Goal: Information Seeking & Learning: Understand process/instructions

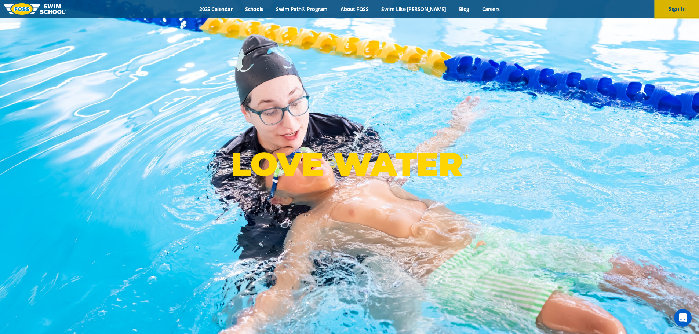
click at [684, 15] on button "Sign In" at bounding box center [677, 9] width 44 height 18
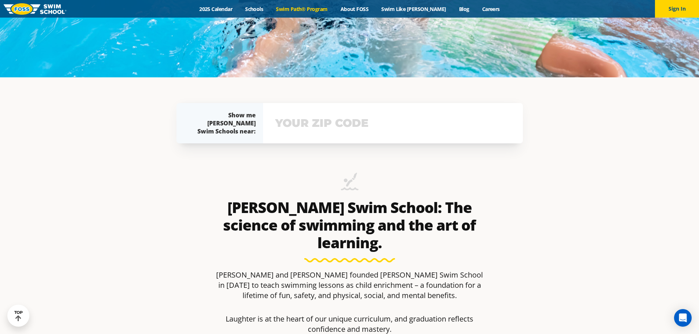
click at [324, 10] on link "Swim Path® Program" at bounding box center [302, 9] width 64 height 7
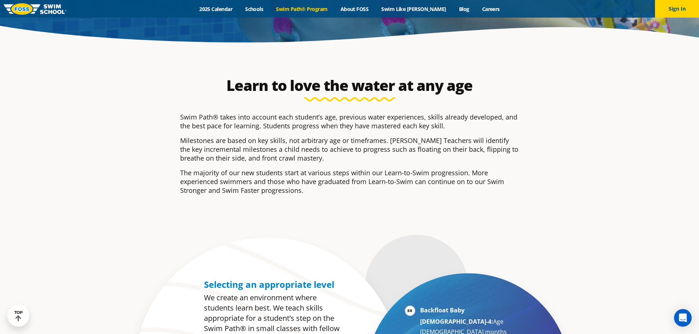
scroll to position [330, 0]
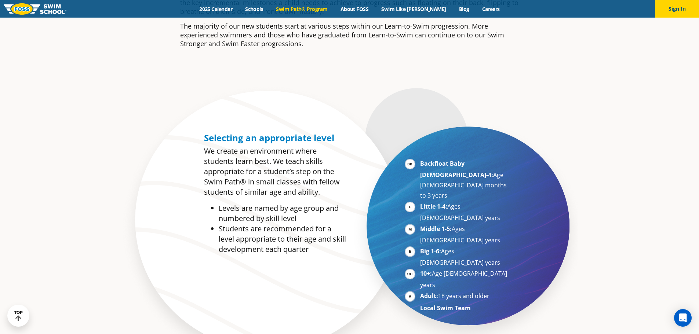
click at [441, 304] on strong "Local Swim Team" at bounding box center [445, 308] width 51 height 8
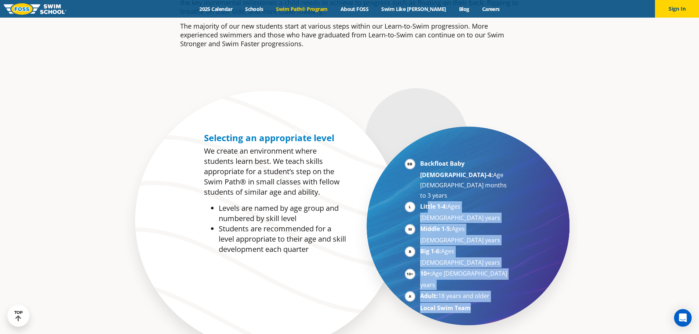
drag, startPoint x: 476, startPoint y: 249, endPoint x: 427, endPoint y: 189, distance: 77.5
click at [428, 190] on ul "Backfloat Baby 1-4: Age 6 months to 3 years Little 1-4: Ages 3-5 years Middle 1…" at bounding box center [457, 235] width 105 height 155
click at [496, 291] on li "Adult: 18 years and older" at bounding box center [465, 296] width 90 height 11
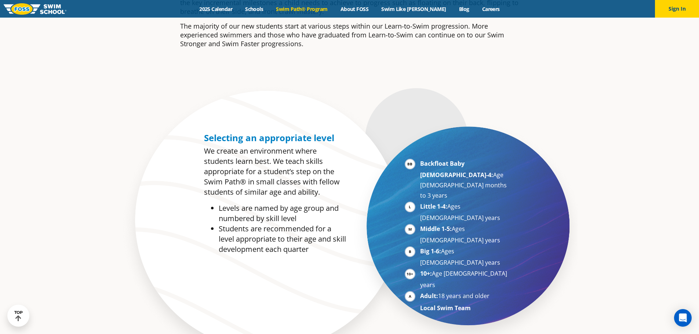
click at [453, 304] on strong "Local Swim Team" at bounding box center [445, 308] width 51 height 8
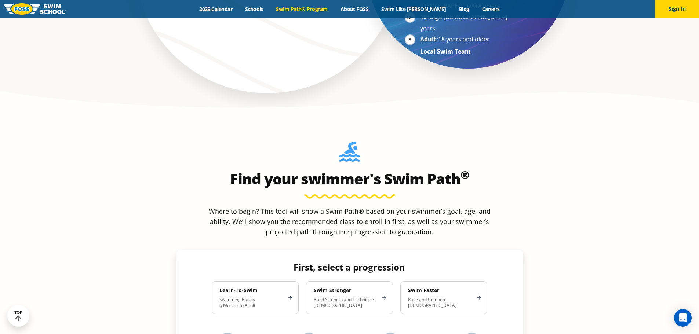
scroll to position [660, 0]
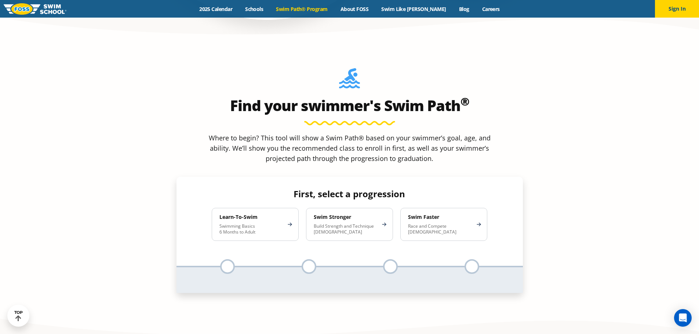
click at [423, 133] on p "Where to begin? This tool will show a Swim Path® based on your swimmer’s goal, …" at bounding box center [350, 148] width 288 height 31
click at [276, 214] on h4 "Learn-To-Swim" at bounding box center [251, 217] width 64 height 7
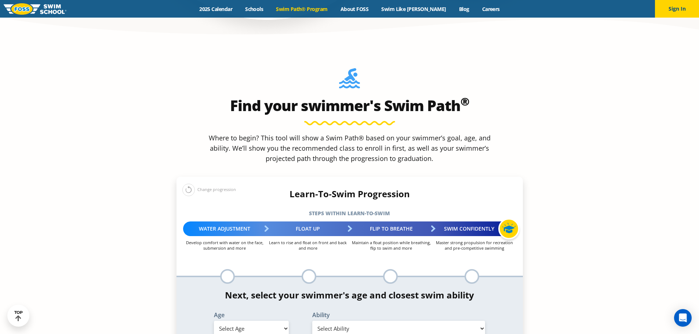
click at [387, 222] on div "Flip to Breathe" at bounding box center [391, 229] width 83 height 15
click at [484, 222] on div "Swim Confidently" at bounding box center [474, 229] width 83 height 15
click at [476, 222] on div "Swim Confidently" at bounding box center [474, 229] width 83 height 15
click at [386, 222] on div "Flip to Breathe Maintain a float position while breathing, flip to swim and more" at bounding box center [391, 236] width 83 height 29
click at [343, 222] on div "Float Up" at bounding box center [307, 229] width 83 height 15
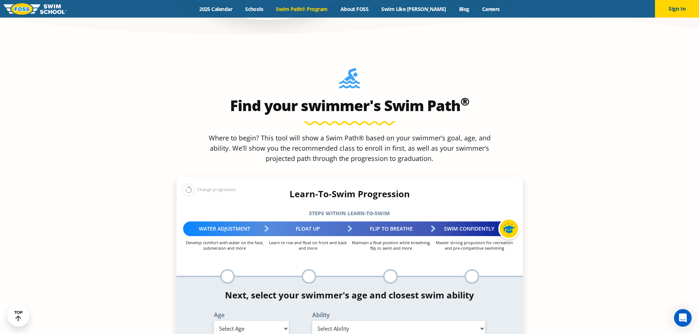
click at [503, 240] on p "Master strong propulsion for recreation and pre-competitive swimming" at bounding box center [474, 245] width 83 height 11
click at [282, 321] on select "Select Age 6 months - 1 year 1 year 2 years 3 years 4 years 5 years 6 years 7 y…" at bounding box center [251, 328] width 75 height 15
select select "7-years"
click at [214, 321] on select "Select Age 6 months - 1 year 1 year 2 years 3 years 4 years 5 years 6 years 7 y…" at bounding box center [251, 328] width 75 height 15
click at [345, 321] on select "Select Ability First in-water experience When in the water, reliant on a life j…" at bounding box center [398, 328] width 173 height 15
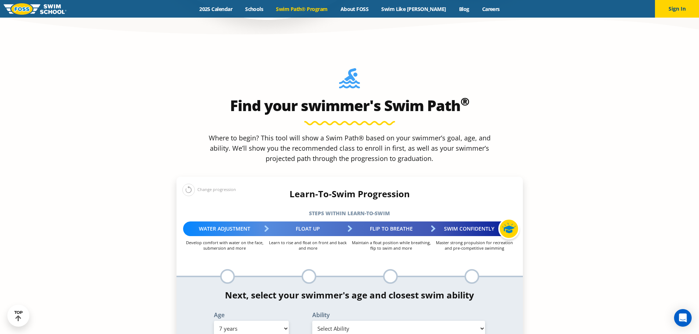
select select "7-years-uncomfortable-putting-face-in-the-water-andor-getting-water-on-ears-whi…"
click at [312, 321] on select "Select Ability First in-water experience When in the water, reliant on a life j…" at bounding box center [398, 328] width 173 height 15
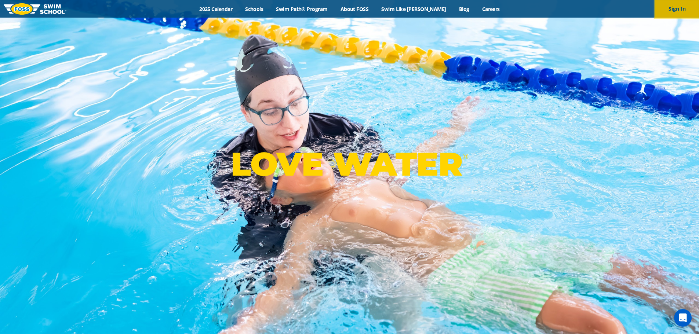
click at [663, 7] on button "Sign In" at bounding box center [677, 9] width 44 height 18
